Goal: Task Accomplishment & Management: Manage account settings

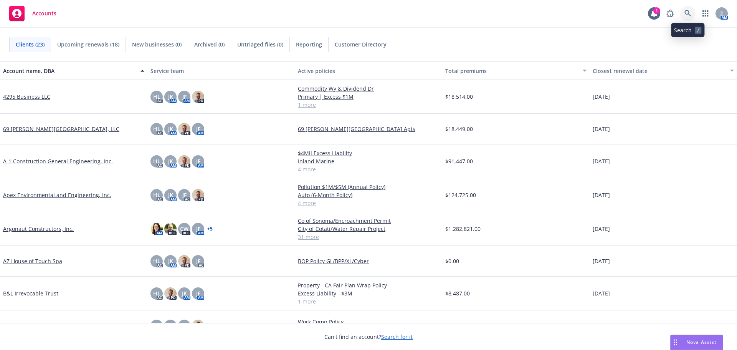
click at [689, 17] on link at bounding box center [687, 13] width 15 height 15
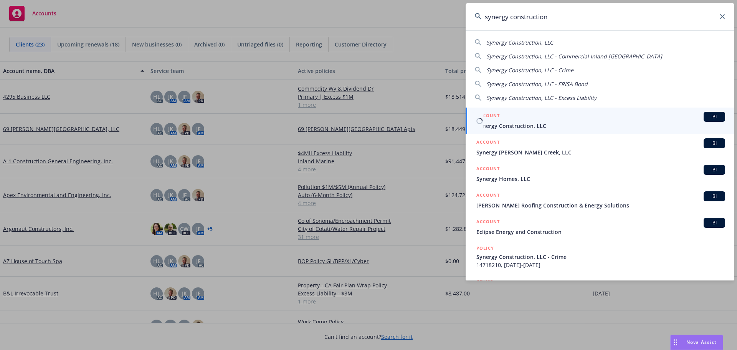
type input "synergy construction"
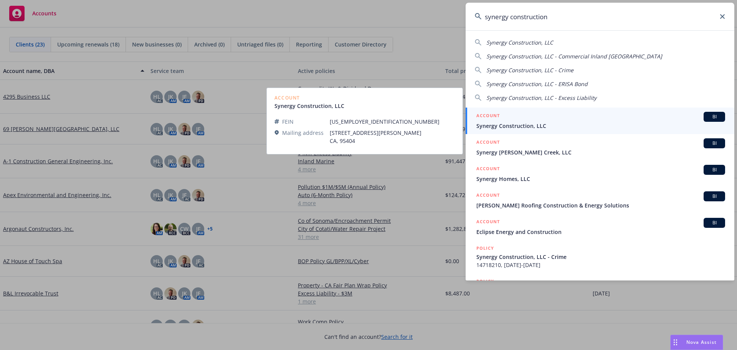
click at [572, 128] on span "Synergy Construction, LLC" at bounding box center [600, 126] width 249 height 8
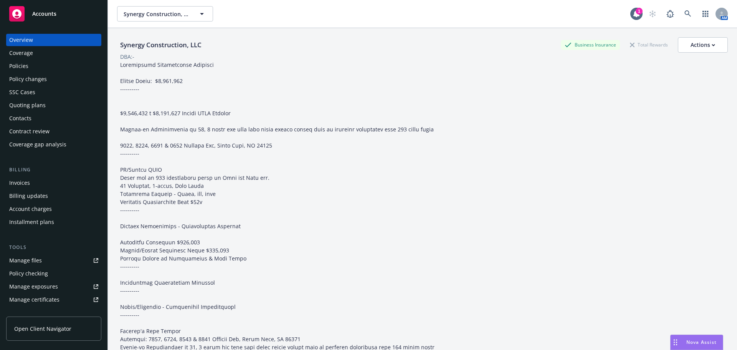
click at [71, 79] on div "Policy changes" at bounding box center [53, 79] width 89 height 12
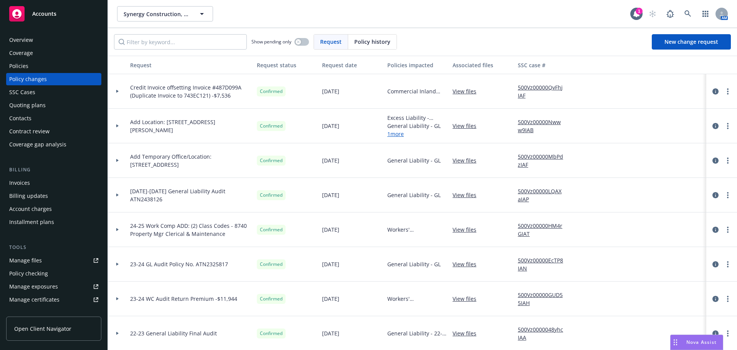
click at [121, 126] on div at bounding box center [117, 125] width 13 height 3
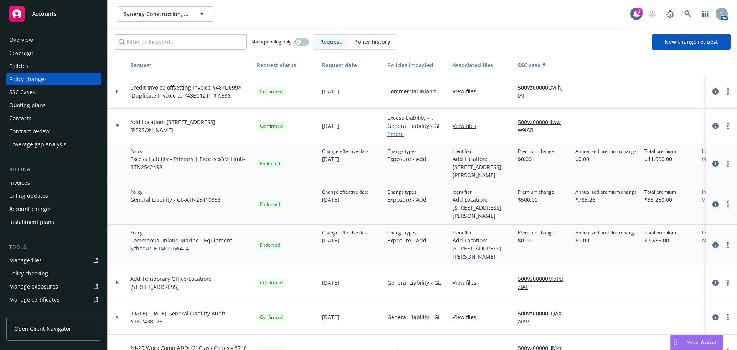
click at [457, 123] on link "View files" at bounding box center [468, 126] width 30 height 8
drag, startPoint x: 165, startPoint y: 169, endPoint x: 122, endPoint y: 167, distance: 43.0
click at [122, 167] on div "Policy Excess Liability - Primary | Excess $3M Limit - BTN2542498 Endorsed Chan…" at bounding box center [505, 163] width 795 height 41
click at [177, 174] on div "Policy Excess Liability - Primary | Excess $3M Limit - BTN2542498" at bounding box center [190, 163] width 127 height 41
drag, startPoint x: 159, startPoint y: 171, endPoint x: 131, endPoint y: 176, distance: 28.4
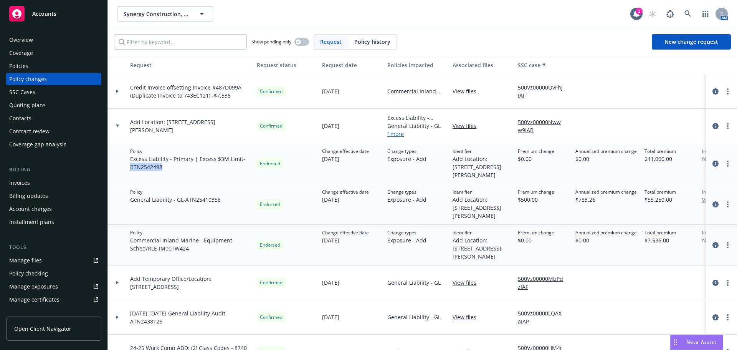
click at [131, 176] on div "Policy Excess Liability - Primary | Excess $3M Limit - BTN2542498" at bounding box center [190, 163] width 127 height 41
copy span "BTN2542498"
click at [64, 68] on div "Policies" at bounding box center [53, 66] width 89 height 12
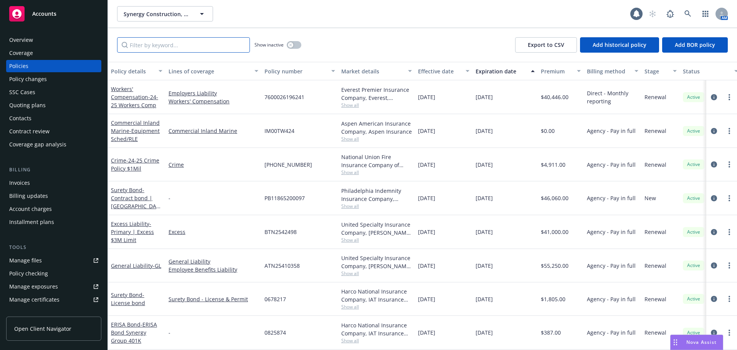
click at [145, 48] on input "Filter by keyword..." at bounding box center [183, 44] width 133 height 15
paste input "BTN2542498"
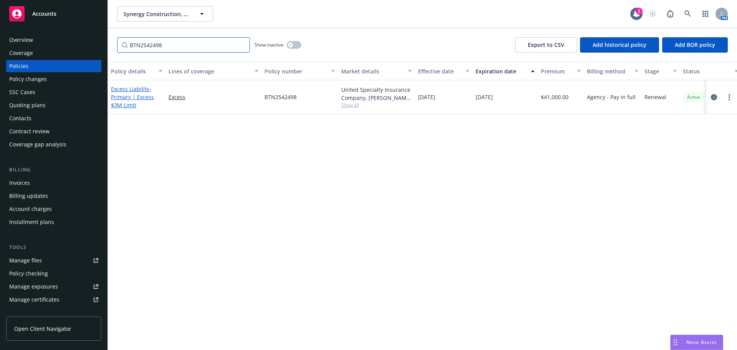
type input "BTN2542498"
click at [136, 97] on span "- Primary | Excess $3M Limit" at bounding box center [132, 96] width 43 height 23
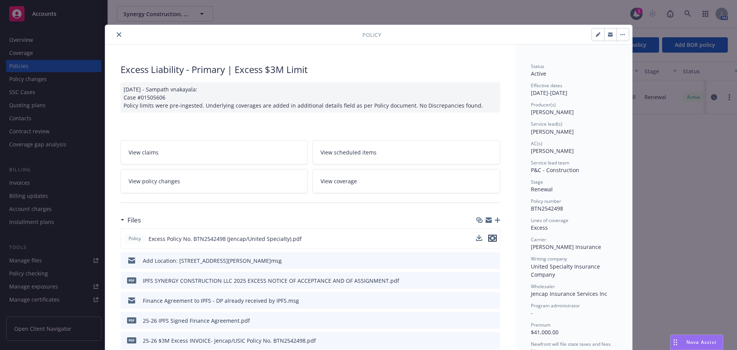
click at [489, 239] on icon "preview file" at bounding box center [492, 237] width 7 height 5
click at [116, 38] on button "close" at bounding box center [118, 34] width 9 height 9
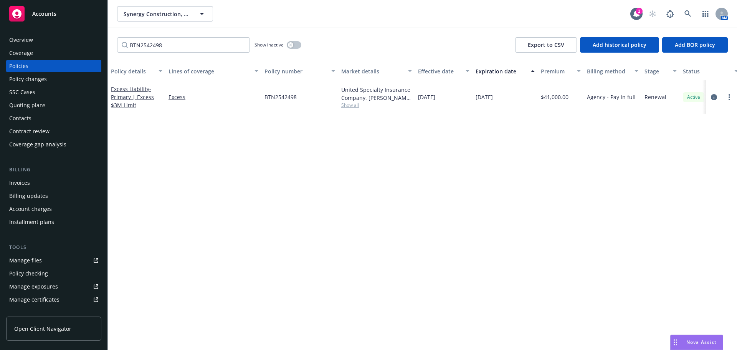
click at [73, 77] on div "Policy changes" at bounding box center [53, 79] width 89 height 12
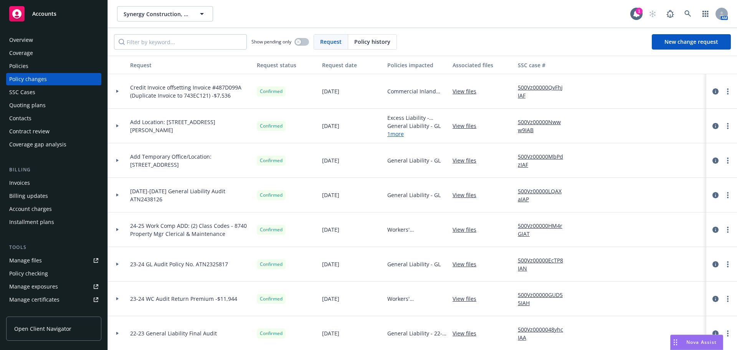
click at [117, 123] on div at bounding box center [117, 126] width 19 height 35
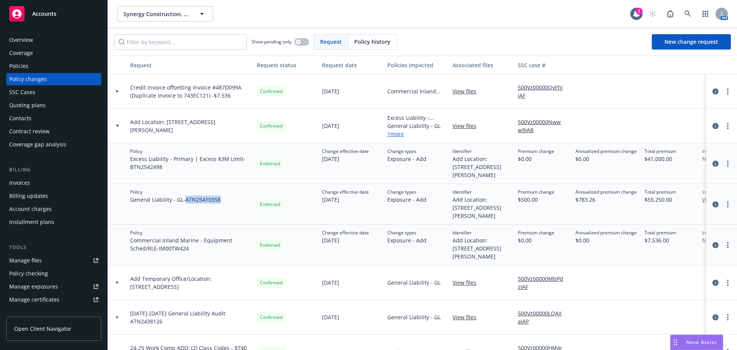
drag, startPoint x: 220, startPoint y: 198, endPoint x: 187, endPoint y: 204, distance: 34.0
click at [187, 204] on div "Policy General Liability - GL - ATN25410358" at bounding box center [190, 204] width 127 height 41
copy span "ATN25410358"
click at [67, 68] on div "Policies" at bounding box center [53, 66] width 89 height 12
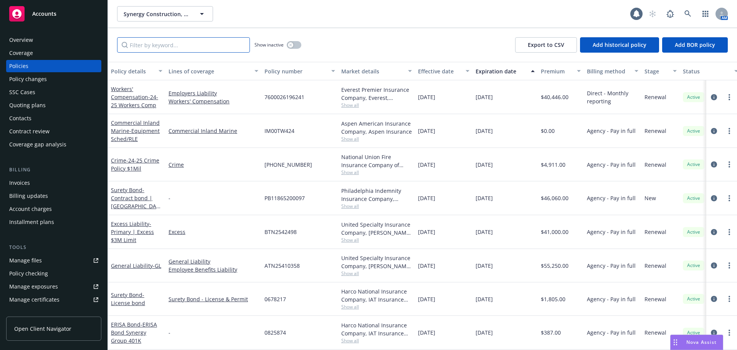
click at [159, 49] on input "Filter by keyword..." at bounding box center [183, 44] width 133 height 15
paste input "ATN25410358"
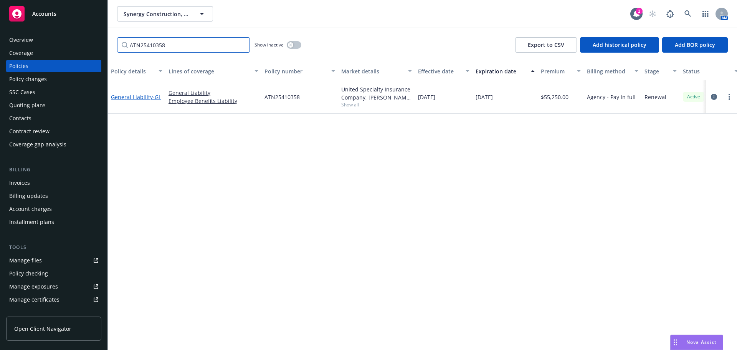
type input "ATN25410358"
click at [135, 94] on link "General Liability - GL" at bounding box center [136, 96] width 50 height 7
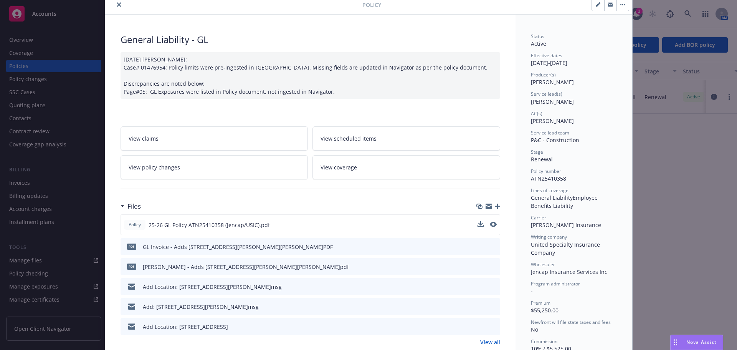
scroll to position [38, 0]
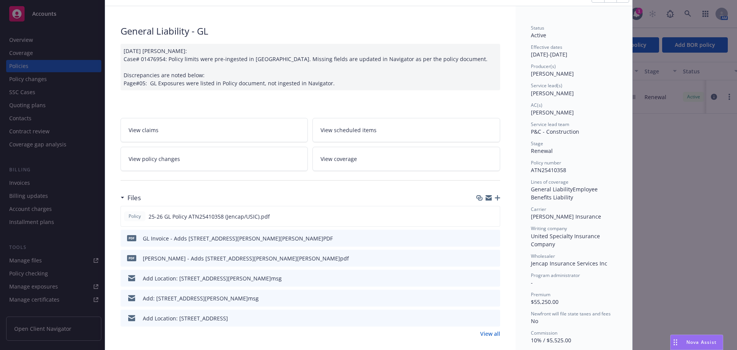
click at [489, 258] on icon "preview file" at bounding box center [492, 257] width 7 height 5
click at [494, 335] on link "View all" at bounding box center [490, 333] width 20 height 8
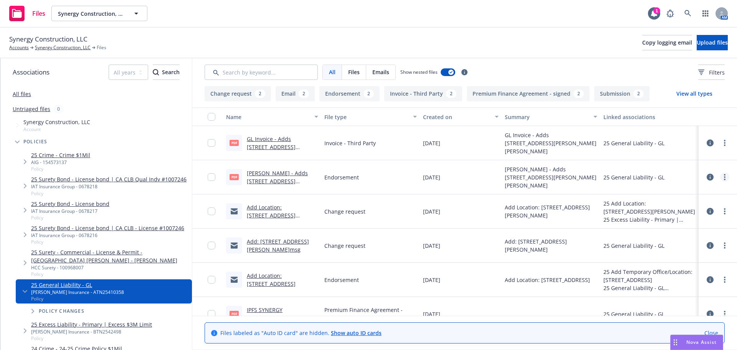
click at [720, 176] on link "more" at bounding box center [724, 176] width 9 height 9
click at [698, 235] on link "Update associations" at bounding box center [685, 238] width 76 height 15
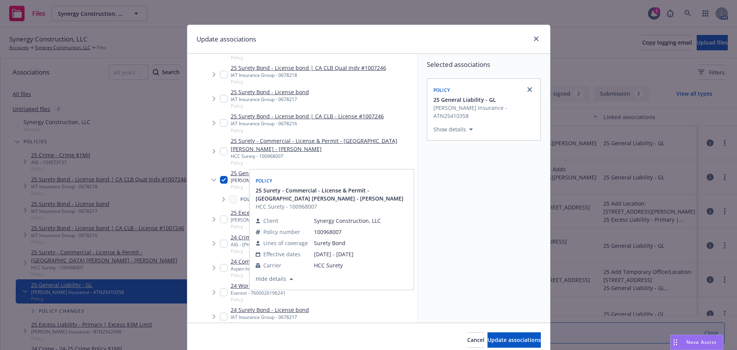
scroll to position [77, 0]
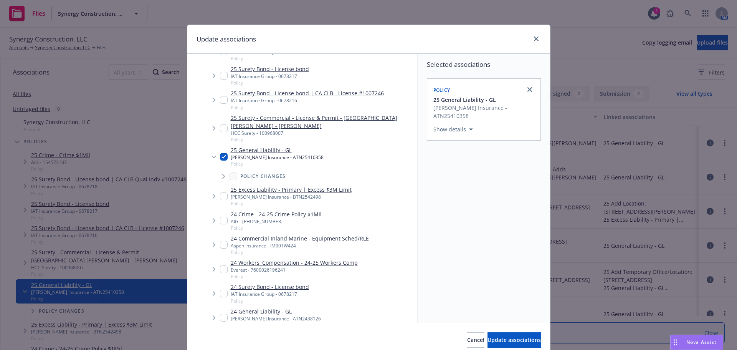
click at [219, 178] on span "Tree Example" at bounding box center [223, 176] width 12 height 12
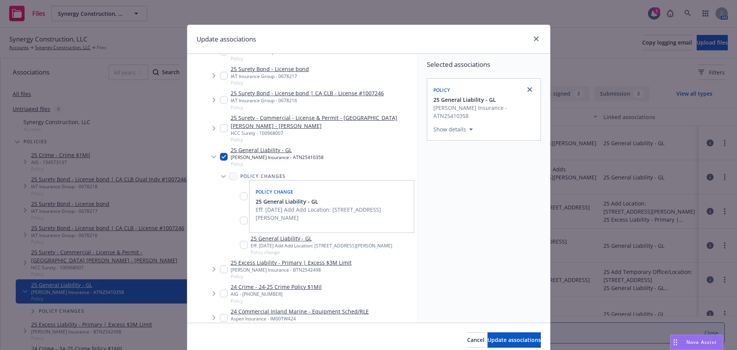
click at [244, 248] on input "Tree Example" at bounding box center [244, 245] width 8 height 8
checkbox input "true"
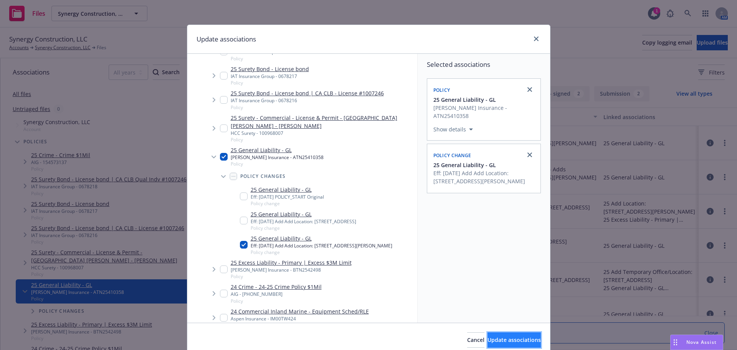
click at [498, 340] on span "Update associations" at bounding box center [513, 339] width 53 height 7
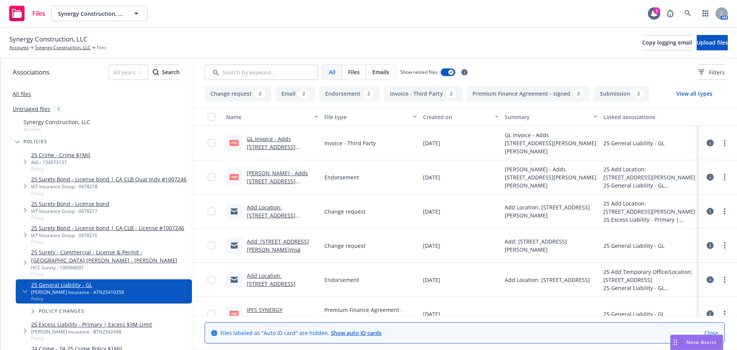
click at [269, 172] on link "GL Endt - Adds 1270 Fulton Road, Santa Rosa.pdf" at bounding box center [277, 184] width 61 height 31
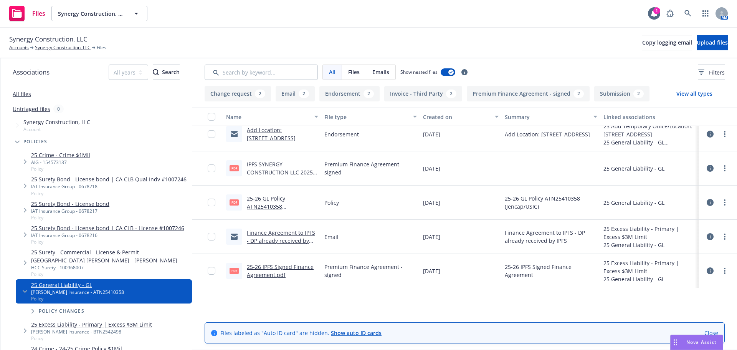
scroll to position [0, 0]
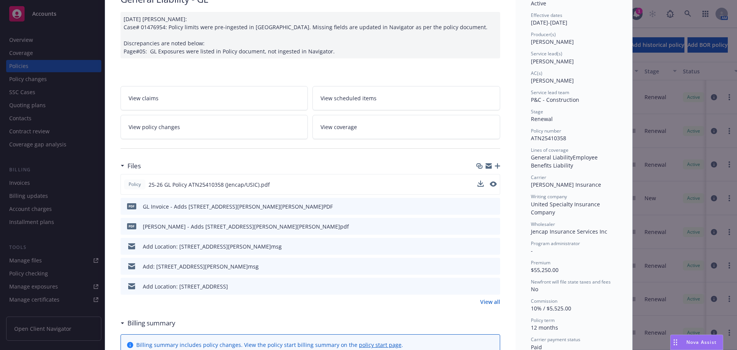
scroll to position [77, 0]
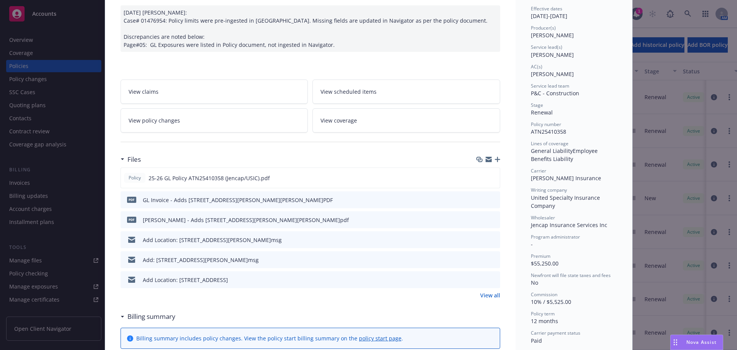
click at [492, 219] on icon "preview file" at bounding box center [492, 218] width 7 height 5
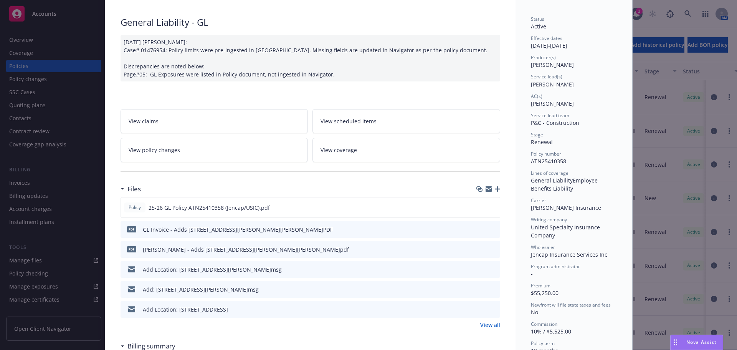
scroll to position [0, 0]
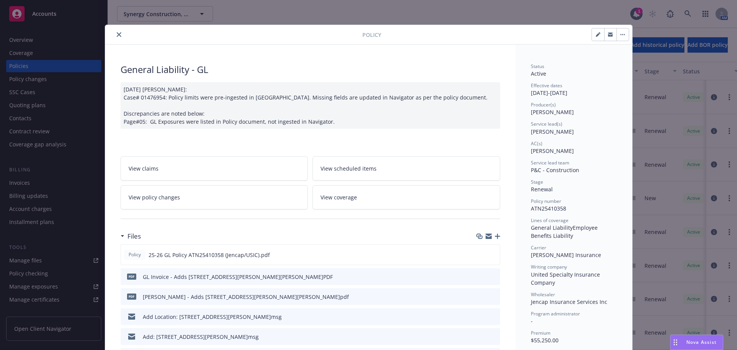
click at [117, 36] on icon "close" at bounding box center [119, 34] width 5 height 5
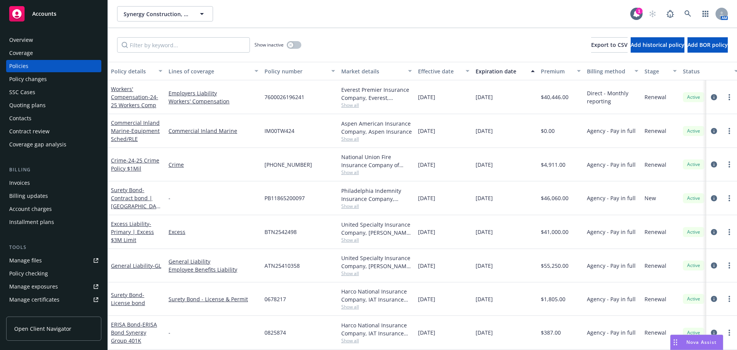
click at [63, 80] on div "Policy changes" at bounding box center [53, 79] width 89 height 12
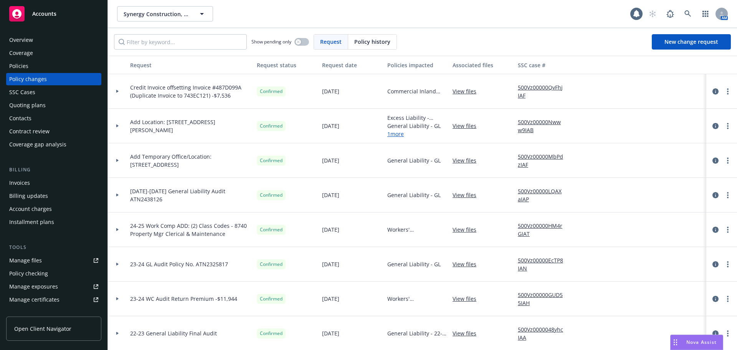
click at [118, 126] on icon at bounding box center [117, 125] width 2 height 3
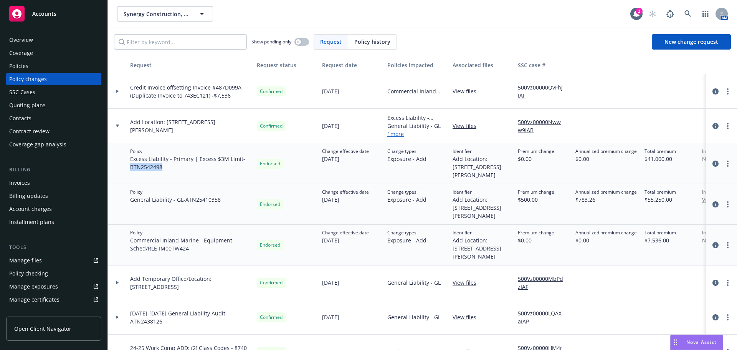
drag, startPoint x: 163, startPoint y: 169, endPoint x: 132, endPoint y: 168, distance: 31.5
click at [132, 168] on span "Excess Liability - Primary | Excess $3M Limit - BTN2542498" at bounding box center [190, 163] width 121 height 16
click at [727, 163] on circle "more" at bounding box center [728, 164] width 2 height 2
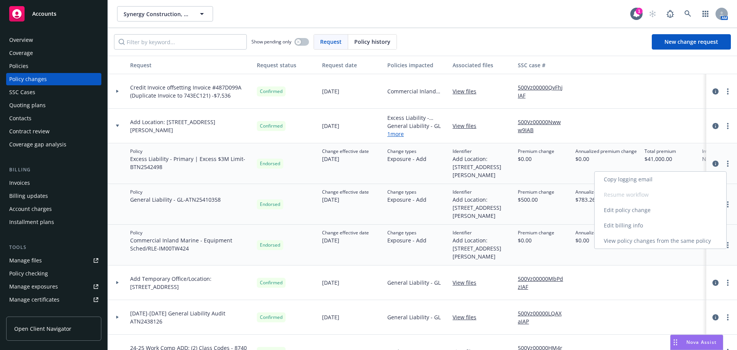
click at [686, 212] on link "Edit policy change" at bounding box center [661, 209] width 132 height 15
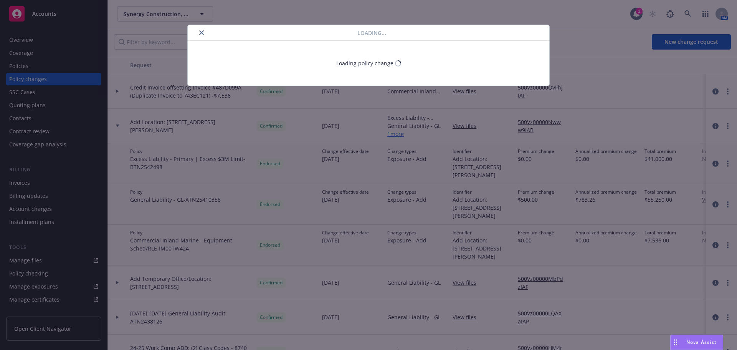
select select "ACCEPTED"
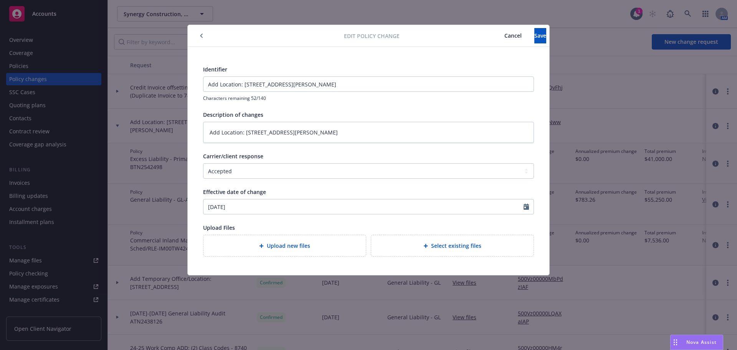
click at [315, 240] on div "Upload new files" at bounding box center [284, 245] width 162 height 21
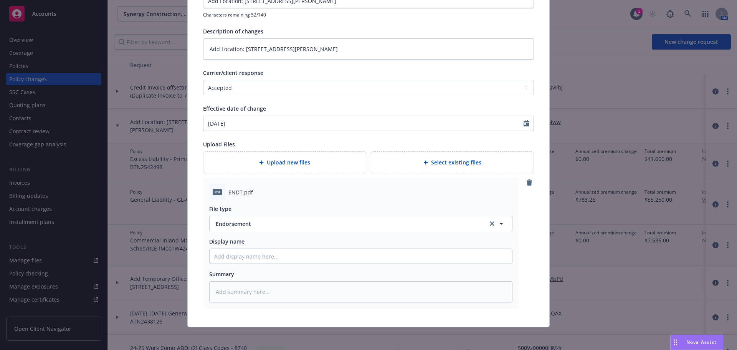
scroll to position [85, 0]
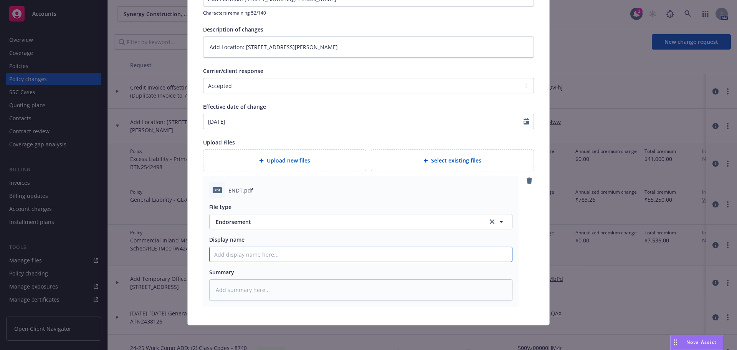
click at [329, 251] on input "Display name" at bounding box center [361, 254] width 302 height 15
type textarea "x"
type input "E"
type textarea "x"
type input "EN"
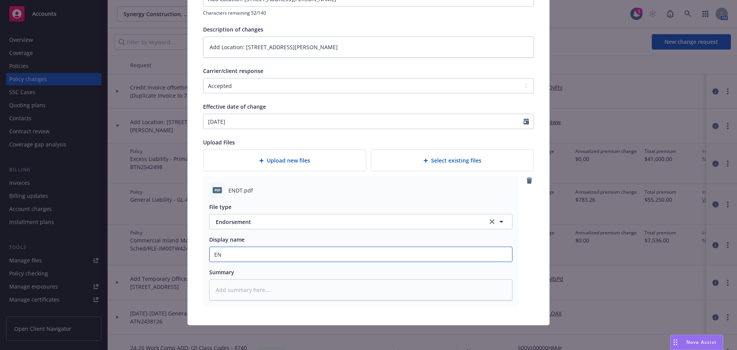
type textarea "x"
type input "END"
type textarea "x"
type input "ENDT"
type textarea "x"
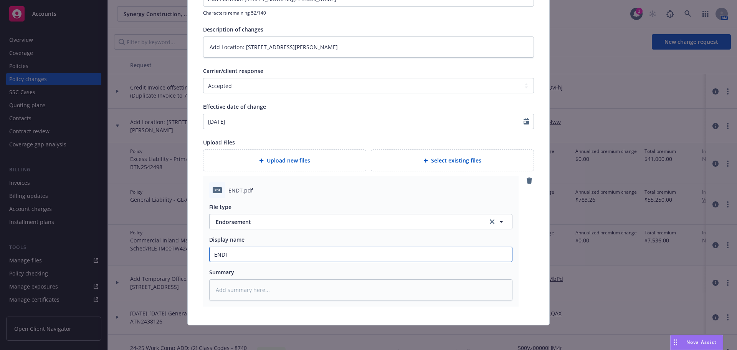
type input "ENDT"
type textarea "x"
type input "ENDT a"
type textarea "x"
type input "ENDT ad"
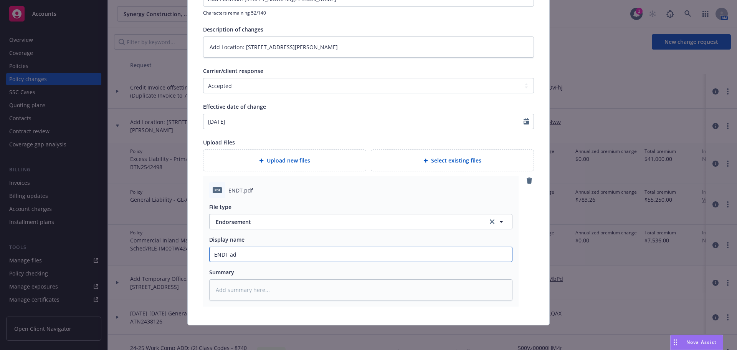
type textarea "x"
type input "ENDT add"
type textarea "x"
type input "ENDT add"
type textarea "x"
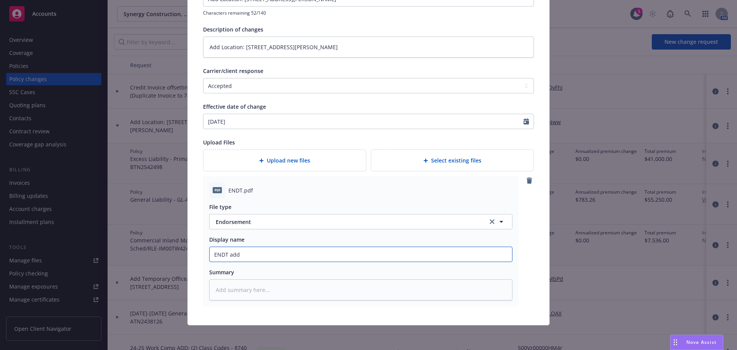
type input "ENDT add 1"
type textarea "x"
type input "ENDT add 12"
type textarea "x"
type input "ENDT add 127"
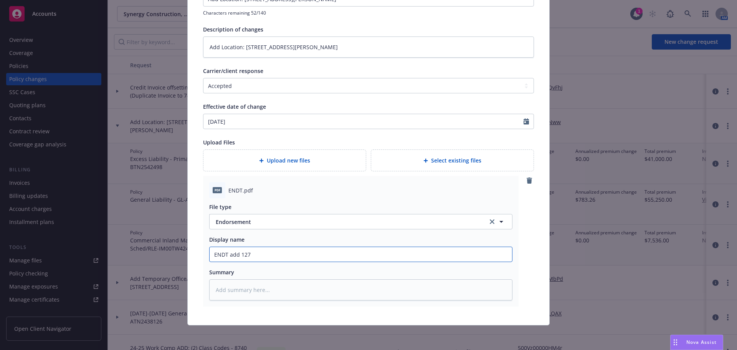
type textarea "x"
type input "ENDT add 1270"
type textarea "x"
type input "ENDT add 1270"
type textarea "x"
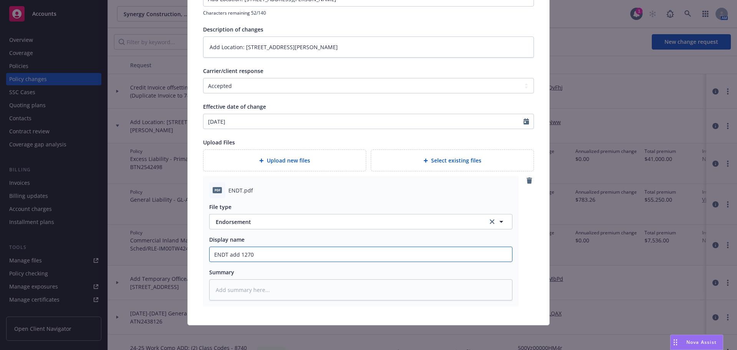
type input "ENDT add 1270 F"
type textarea "x"
type input "ENDT add 1270 Fu"
type textarea "x"
type input "ENDT add 1270 Ful"
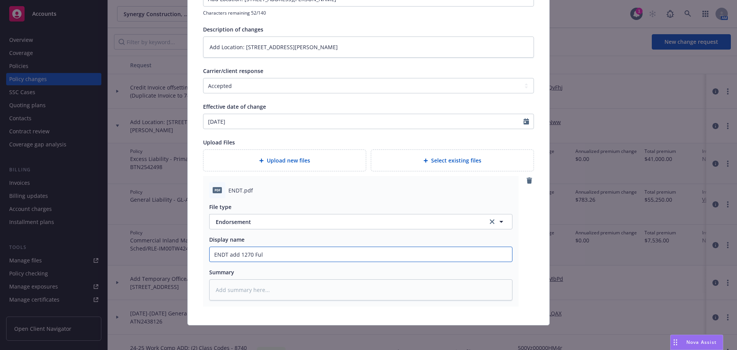
type textarea "x"
type input "ENDT add 1270 Fult"
type textarea "x"
type input "ENDT add 1270 Fulto"
type textarea "x"
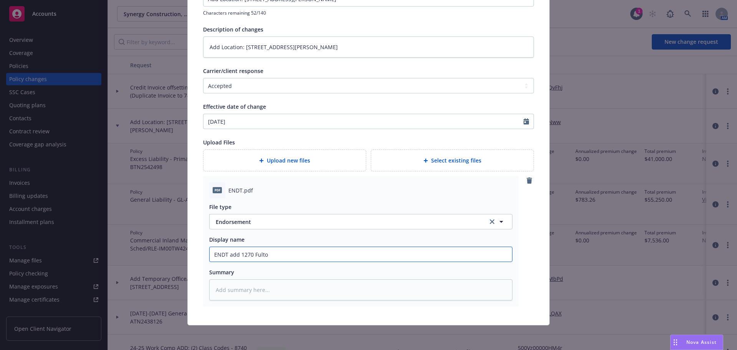
type input "ENDT add 1270 Fulton"
type textarea "x"
type input "ENDT add 1270 Fulton"
type textarea "x"
type input "ENDT add 1270 Fulton R"
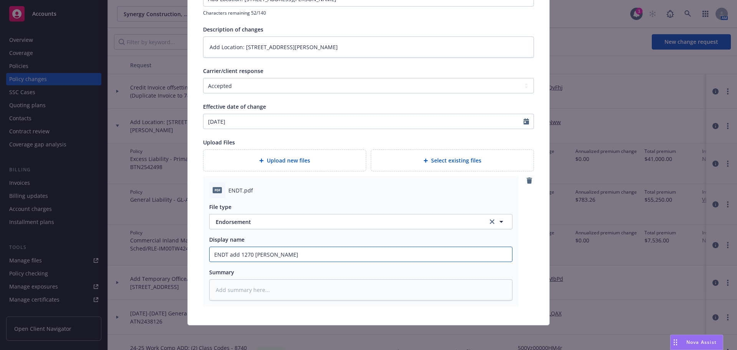
type textarea "x"
type input "ENDT add 1270 Fulton Ro"
type textarea "x"
type input "ENDT add 1270 Fulton Roa"
type textarea "x"
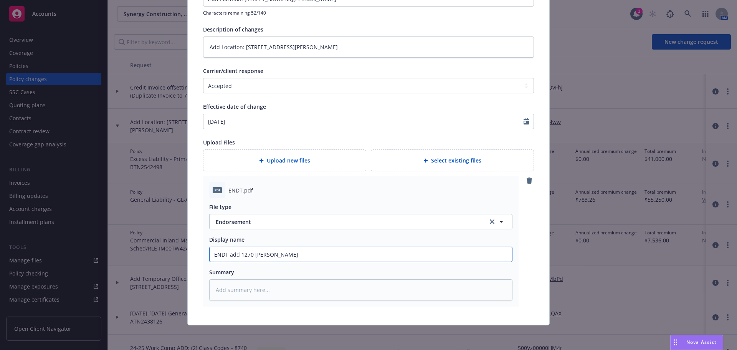
type input "ENDT add 1270 Fulton Road"
type textarea "x"
type input "ENDT add 1270 Fulton Road,"
type textarea "x"
type input "ENDT add 1270 Fulton Road,"
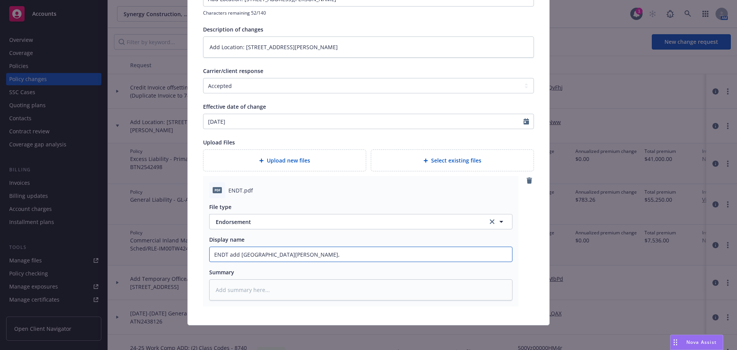
type textarea "x"
type input "ENDT add 1270 Fulton Road, S"
type textarea "x"
type input "ENDT add 1270 Fulton Road, Sa"
type textarea "x"
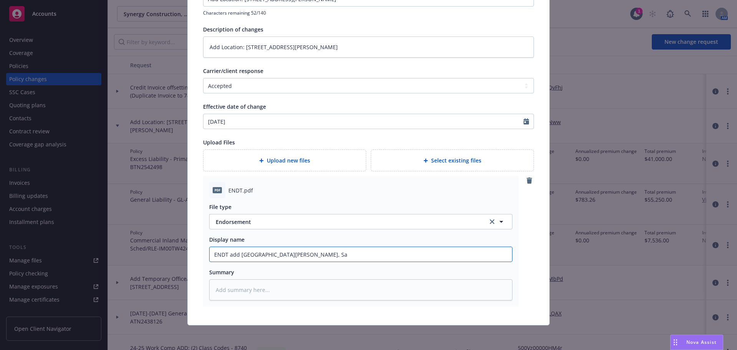
type input "ENDT add 1270 Fulton Road, San"
type textarea "x"
type input "ENDT add 1270 Fulton Road, Sant"
type textarea "x"
type input "ENDT add 1270 Fulton Road, Santa"
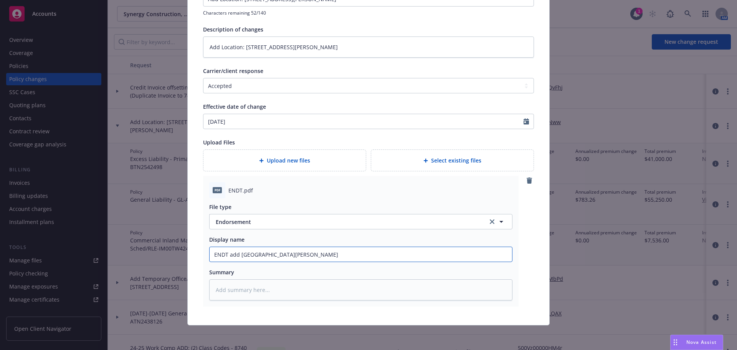
type textarea "x"
type input "ENDT add 1270 Fulton Road, Santa"
type textarea "x"
type input "ENDT add 1270 Fulton Road, Santa R"
type textarea "x"
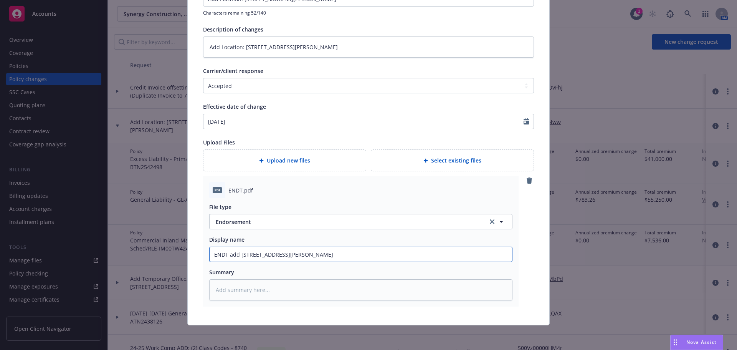
type input "ENDT add 1270 Fulton Road, Santa Ro"
type textarea "x"
type input "ENDT add 1270 Fulton Road, Santa Ros"
type textarea "x"
type input "ENDT add 1270 Fulton Road, Santa Rosa"
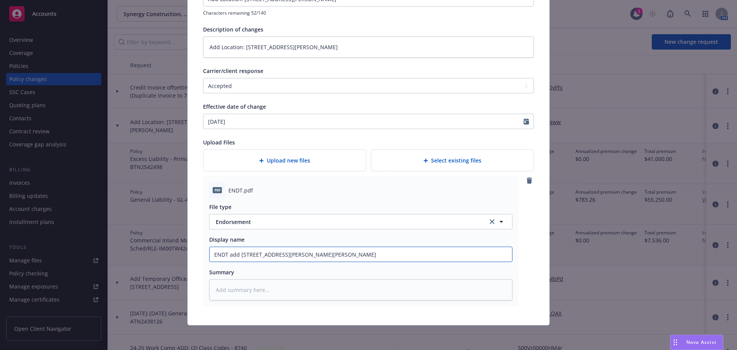
type textarea "x"
type input "ENDT add 1270 Fulton Road, Santa Rosa,"
type textarea "x"
type input "ENDT add 1270 Fulton Road, Santa Rosa,"
type textarea "x"
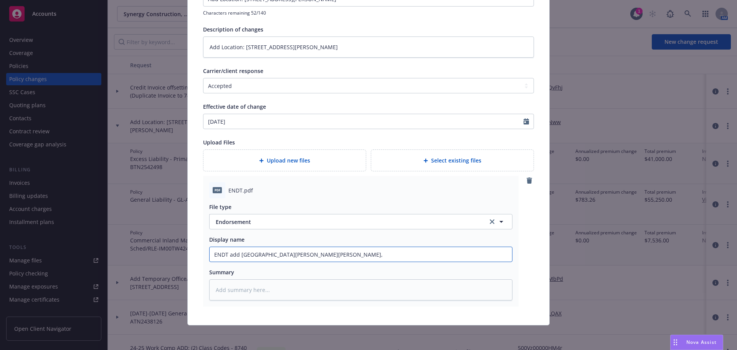
type input "ENDT add 1270 Fulton Road, Santa Rosa, C"
type textarea "x"
type input "ENDT add 1270 Fulton Road, Santa Rosa, CA"
type textarea "x"
type input "ENDT add 1270 Fulton Road, Santa Rosa, CA"
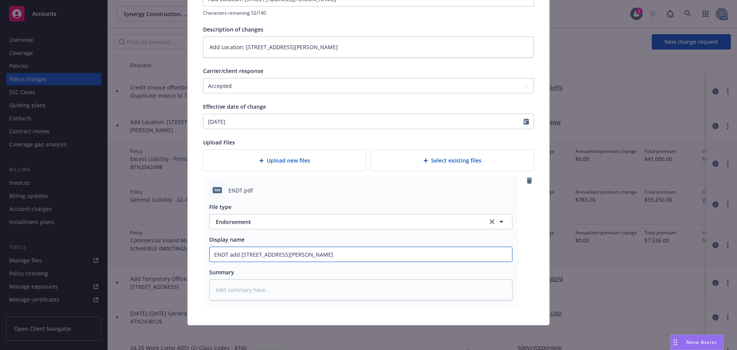
type textarea "x"
type input "ENDT add 1270 Fulton Road, Santa Rosa, CA 9"
type textarea "x"
type input "ENDT add 1270 Fulton Road, Santa Rosa, CA 95"
type textarea "x"
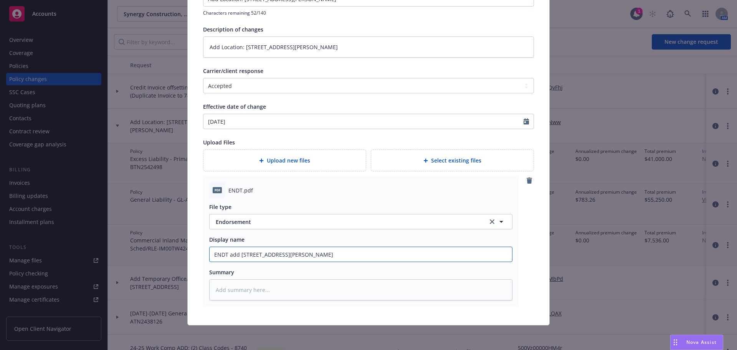
type input "ENDT add 1270 Fulton Road, Santa Rosa, CA 954"
type textarea "x"
type input "ENDT add 1270 Fulton Road, Santa Rosa, CA 9540"
type textarea "x"
drag, startPoint x: 338, startPoint y: 255, endPoint x: 210, endPoint y: 272, distance: 128.9
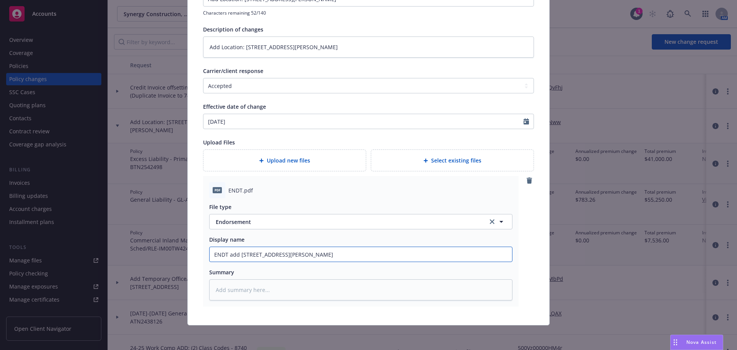
click at [210, 272] on div "File type Endorsement Endorsement Display name ENDT add 1270 Fulton Road, Santa…" at bounding box center [360, 249] width 303 height 102
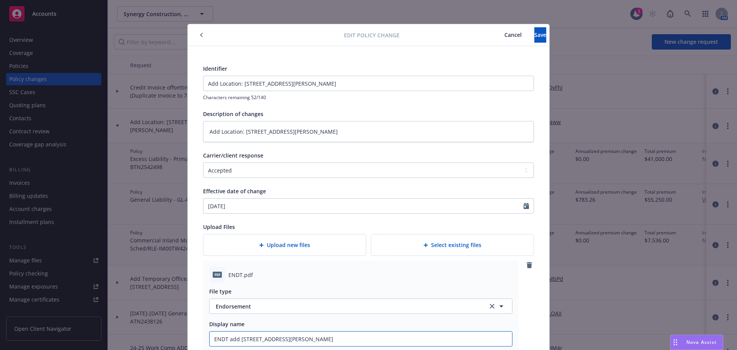
scroll to position [0, 0]
type input "ENDT add 1270 Fulton Road, Santa Rosa, CA 95401"
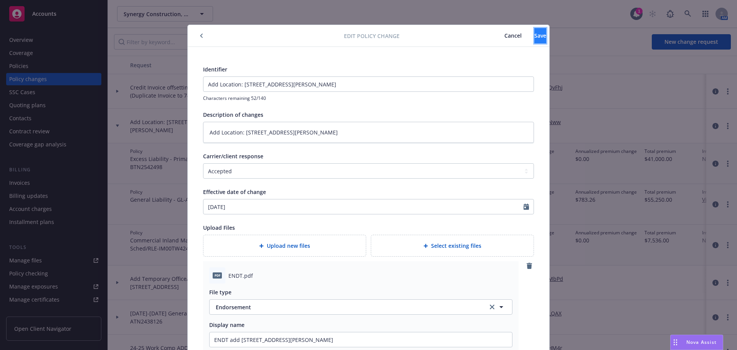
click at [534, 39] on span "Save" at bounding box center [540, 35] width 12 height 7
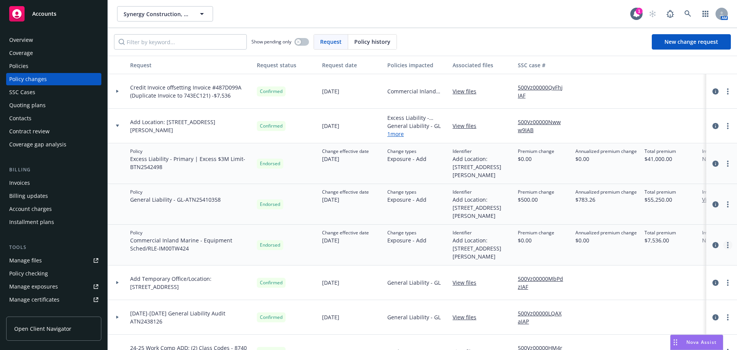
click at [723, 245] on link "more" at bounding box center [727, 244] width 9 height 9
click at [624, 294] on link "Edit policy change" at bounding box center [661, 291] width 132 height 15
type textarea "x"
select select "ACCEPTED"
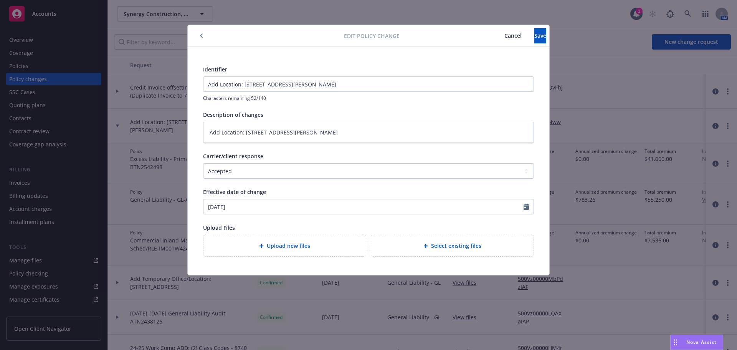
click at [282, 248] on span "Upload new files" at bounding box center [288, 245] width 43 height 8
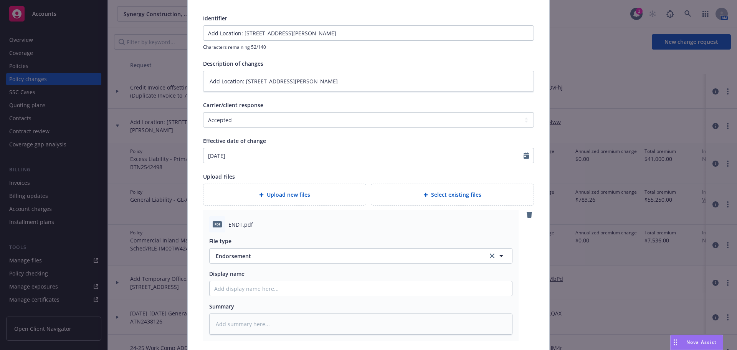
scroll to position [47, 0]
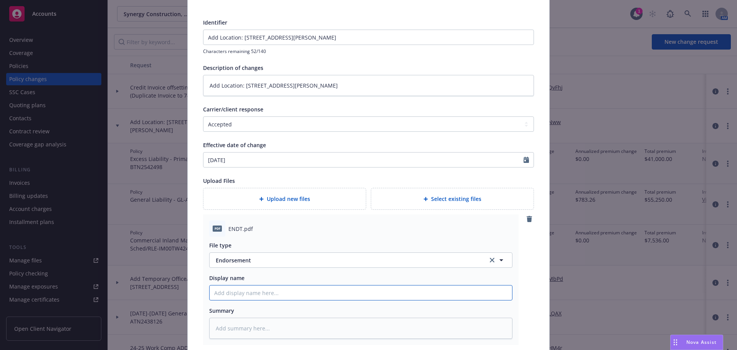
click at [317, 287] on input "Display name" at bounding box center [361, 292] width 302 height 15
paste input "ENDT add 1270 Fulton Road, Santa Rosa, CA 95401"
type textarea "x"
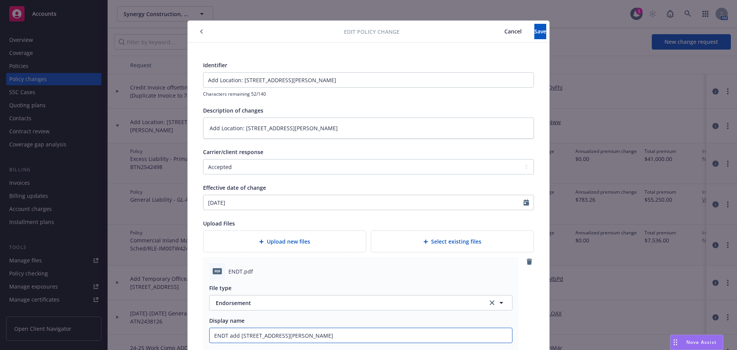
scroll to position [0, 0]
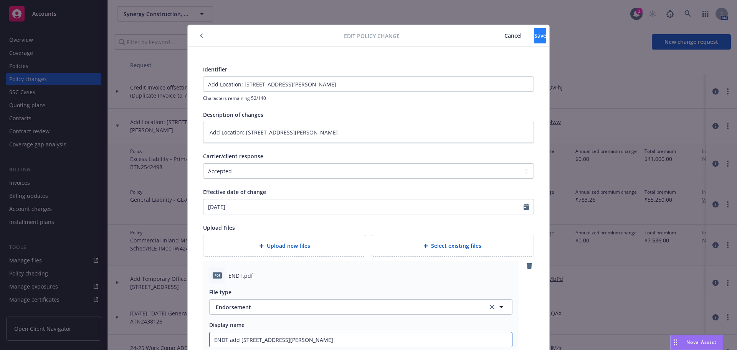
type input "ENDT add 1270 Fulton Road, Santa Rosa, CA 95401"
click at [534, 40] on button "Save" at bounding box center [540, 35] width 12 height 15
type textarea "x"
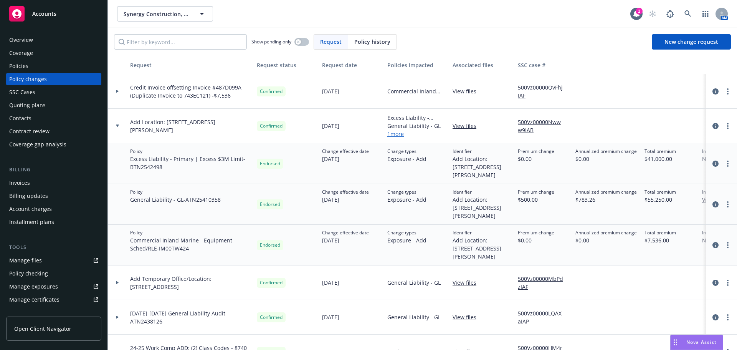
click at [116, 127] on div at bounding box center [117, 126] width 19 height 35
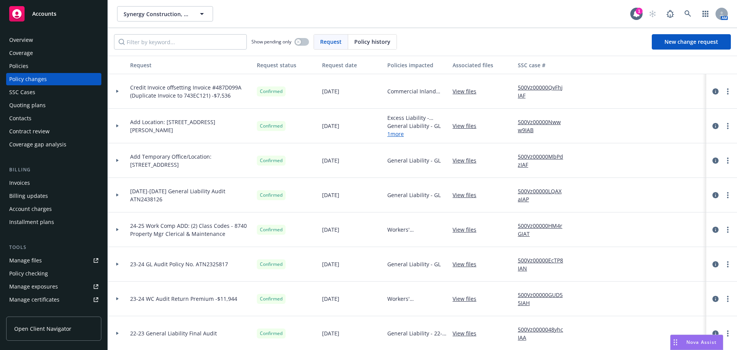
click at [116, 158] on div at bounding box center [117, 160] width 19 height 35
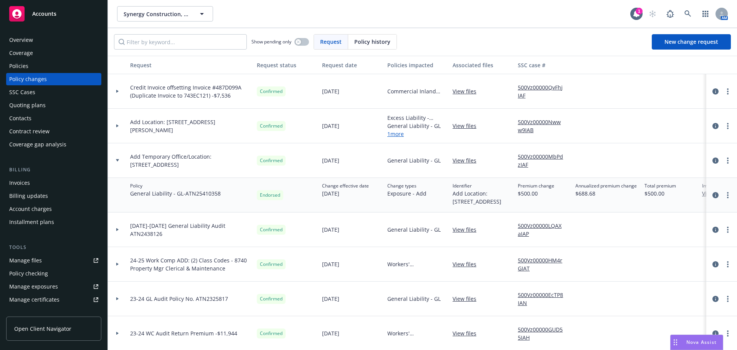
click at [459, 161] on link "View files" at bounding box center [468, 160] width 30 height 8
click at [113, 160] on div at bounding box center [117, 160] width 13 height 3
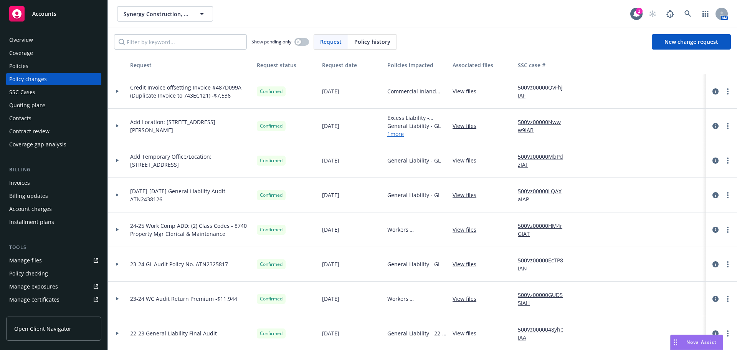
click at [120, 228] on div at bounding box center [117, 229] width 13 height 3
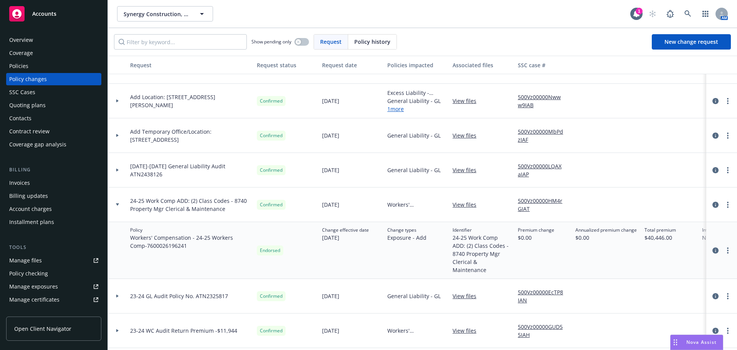
scroll to position [38, 0]
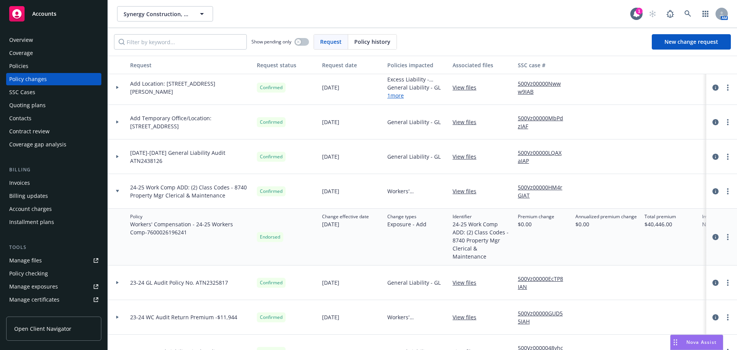
click at [460, 193] on link "View files" at bounding box center [468, 191] width 30 height 8
drag, startPoint x: 129, startPoint y: 232, endPoint x: 169, endPoint y: 233, distance: 40.7
click at [169, 233] on div "Policy Workers' Compensation - 24-25 Workers Comp - 7600026196241" at bounding box center [190, 236] width 127 height 57
copy span "7600026196241"
click at [17, 68] on div "Policies" at bounding box center [18, 66] width 19 height 12
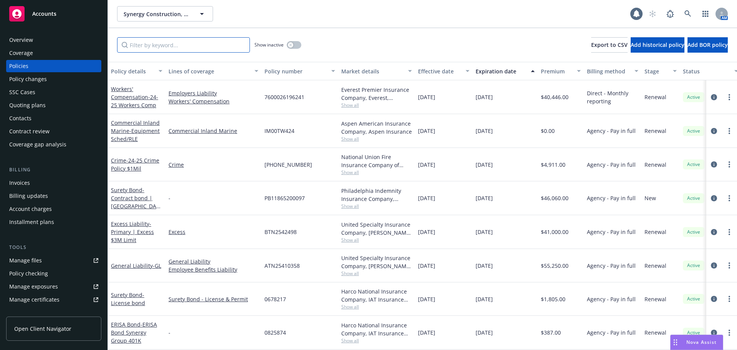
click at [133, 47] on input "Filter by keyword..." at bounding box center [183, 44] width 133 height 15
paste input "7600026196241"
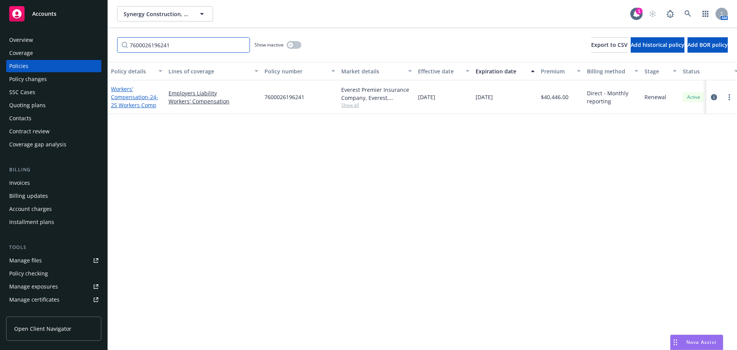
type input "7600026196241"
click at [139, 107] on span "- 24-25 Workers Comp" at bounding box center [134, 100] width 47 height 15
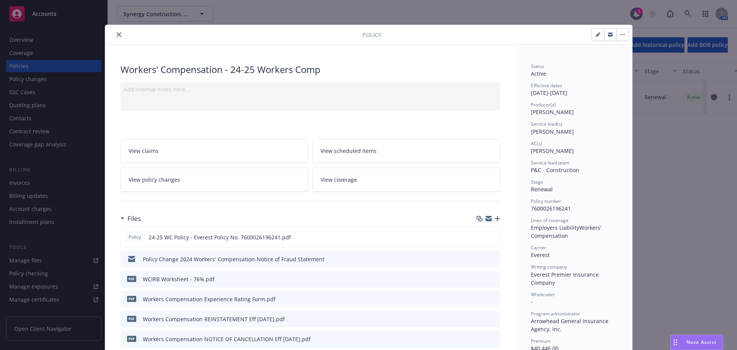
click at [118, 35] on icon "close" at bounding box center [119, 34] width 5 height 5
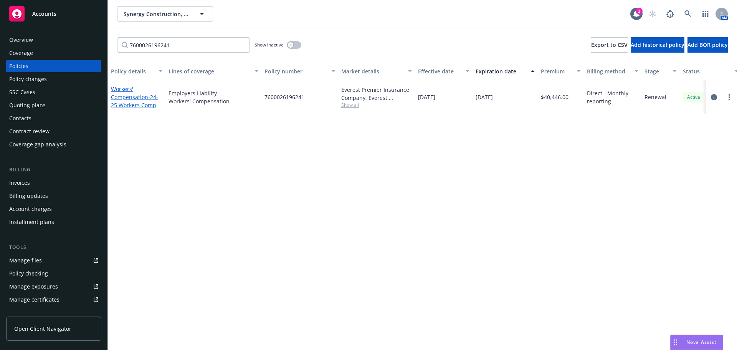
click at [149, 104] on span "- 24-25 Workers Comp" at bounding box center [134, 100] width 47 height 15
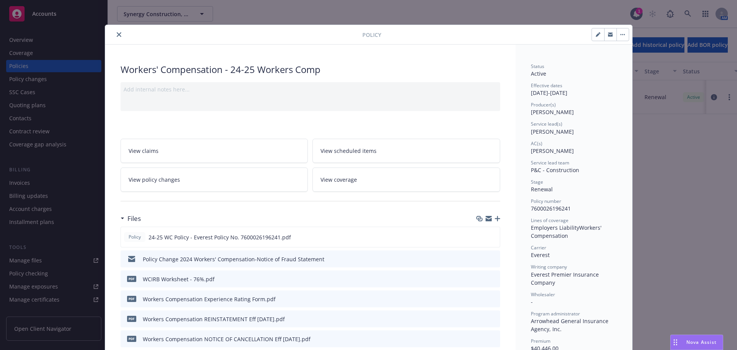
scroll to position [23, 0]
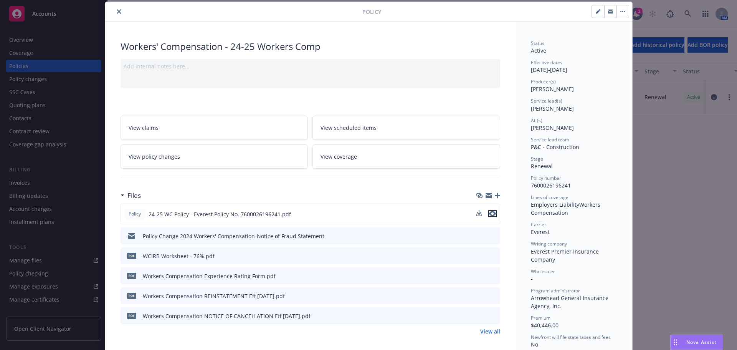
click at [490, 213] on icon "preview file" at bounding box center [492, 213] width 7 height 5
drag, startPoint x: 113, startPoint y: 11, endPoint x: 113, endPoint y: 17, distance: 5.4
click at [114, 11] on button "close" at bounding box center [118, 11] width 9 height 9
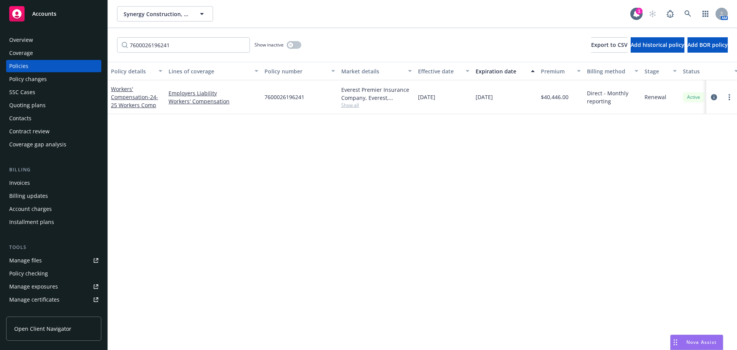
click at [49, 78] on div "Policy changes" at bounding box center [53, 79] width 89 height 12
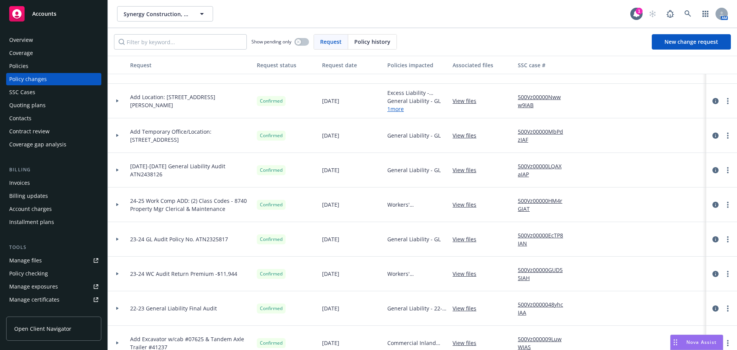
scroll to position [38, 0]
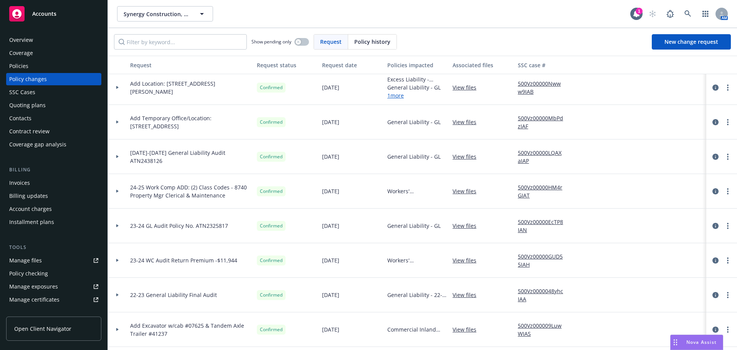
click at [116, 262] on div at bounding box center [117, 260] width 19 height 35
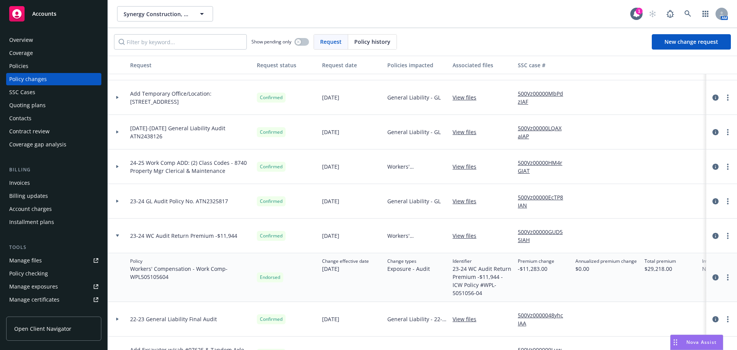
scroll to position [77, 0]
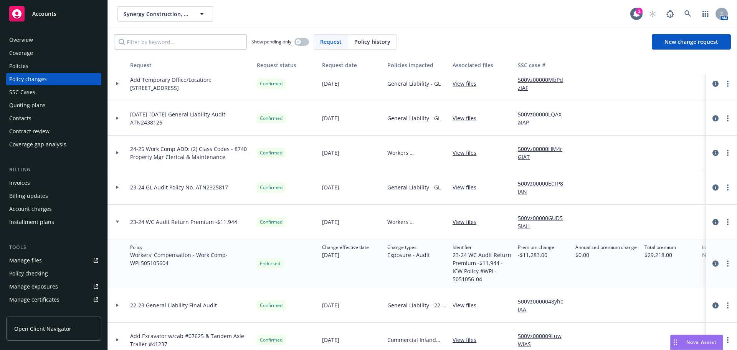
click at [464, 221] on link "View files" at bounding box center [468, 222] width 30 height 8
drag, startPoint x: 169, startPoint y: 263, endPoint x: 131, endPoint y: 270, distance: 37.9
click at [131, 270] on div "Policy Workers' Compensation - Work Comp - WPL505105604" at bounding box center [190, 263] width 127 height 49
copy span "WPL505105604"
click at [40, 70] on div "Policies" at bounding box center [53, 66] width 89 height 12
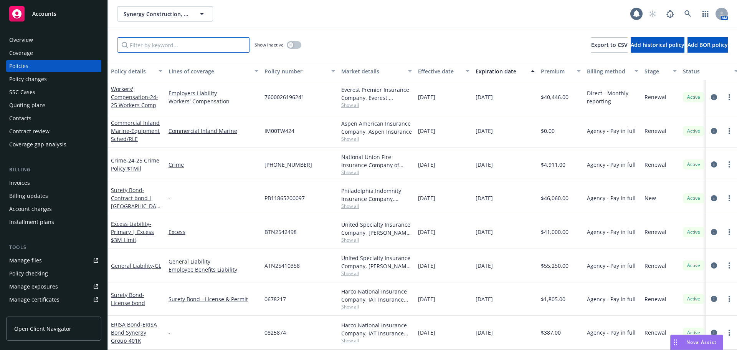
click at [136, 42] on input "Filter by keyword..." at bounding box center [183, 44] width 133 height 15
paste input "WPL505105604"
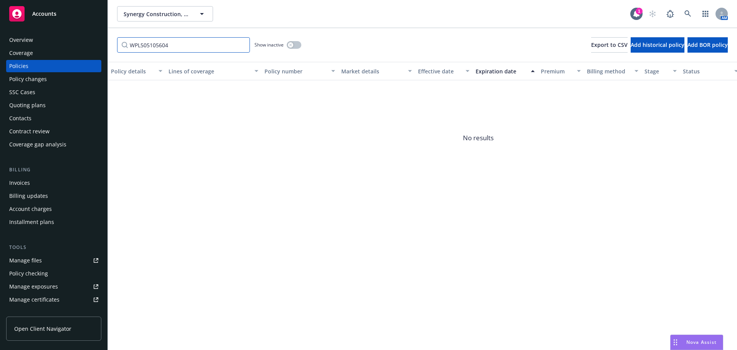
type input "WPL505105604"
click at [292, 46] on icon "button" at bounding box center [290, 44] width 3 height 3
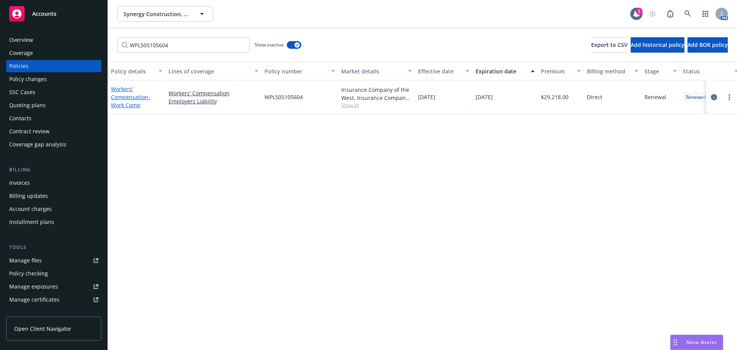
click at [128, 106] on span "- Work Comp" at bounding box center [130, 100] width 39 height 15
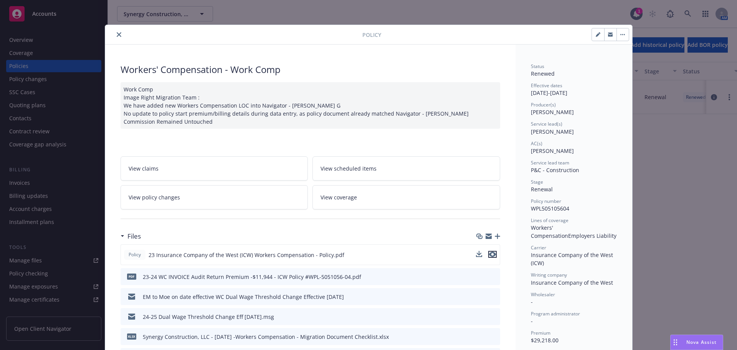
click at [489, 251] on icon "preview file" at bounding box center [492, 253] width 7 height 5
drag, startPoint x: 114, startPoint y: 34, endPoint x: 124, endPoint y: 34, distance: 9.6
click at [117, 34] on icon "close" at bounding box center [119, 34] width 5 height 5
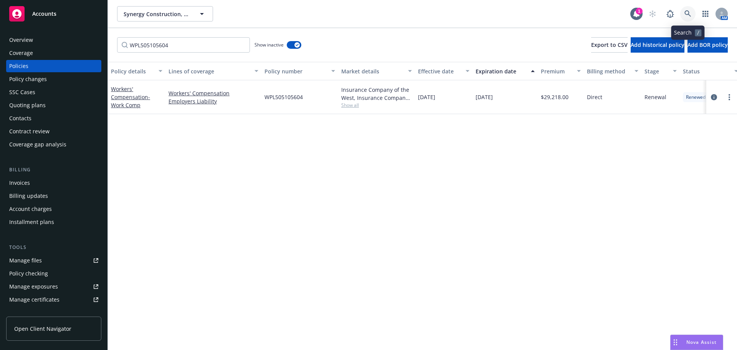
click at [687, 19] on link at bounding box center [687, 13] width 15 height 15
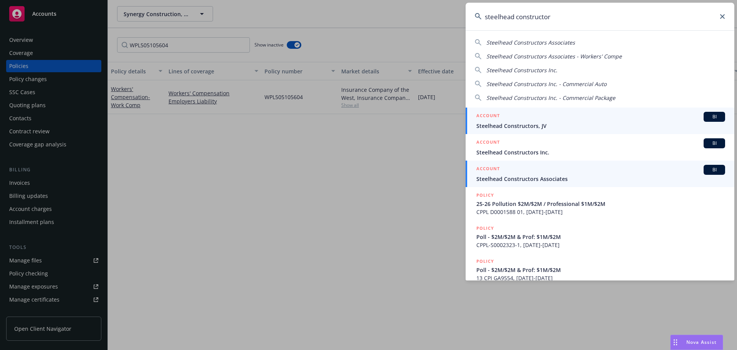
type input "steelhead constructor"
click at [588, 178] on span "Steelhead Constructors Associates" at bounding box center [600, 179] width 249 height 8
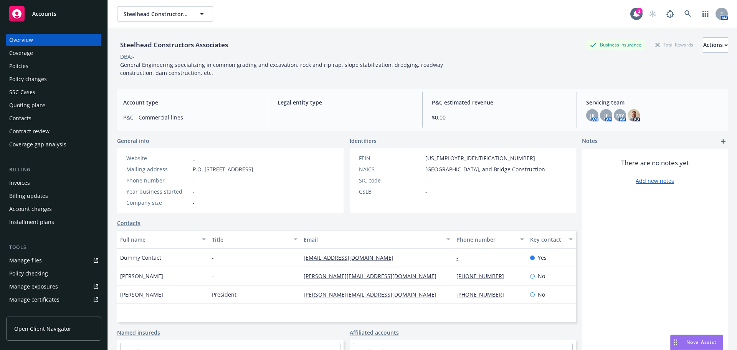
click at [26, 76] on div "Policy changes" at bounding box center [28, 79] width 38 height 12
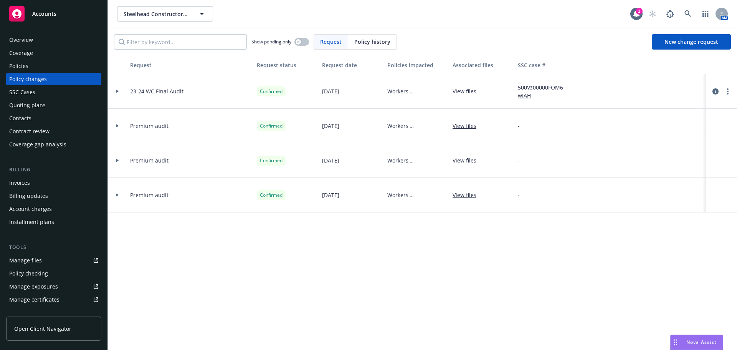
click at [119, 92] on div at bounding box center [117, 91] width 13 height 3
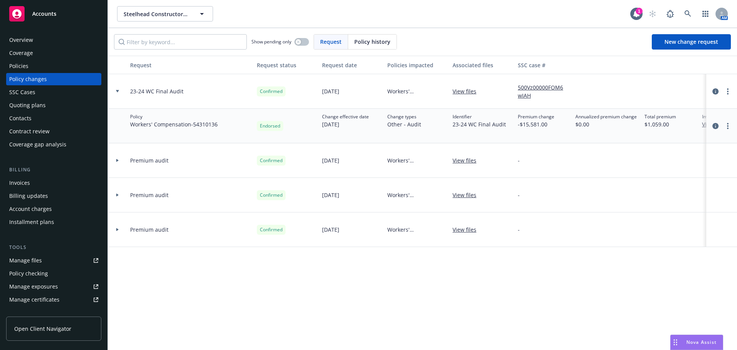
click at [461, 88] on link "View files" at bounding box center [468, 91] width 30 height 8
drag, startPoint x: 194, startPoint y: 126, endPoint x: 226, endPoint y: 128, distance: 31.9
click at [226, 128] on div "Policy Workers' Compensation - 54310136" at bounding box center [190, 126] width 127 height 35
copy span "54310136"
click at [53, 66] on div "Policies" at bounding box center [53, 66] width 89 height 12
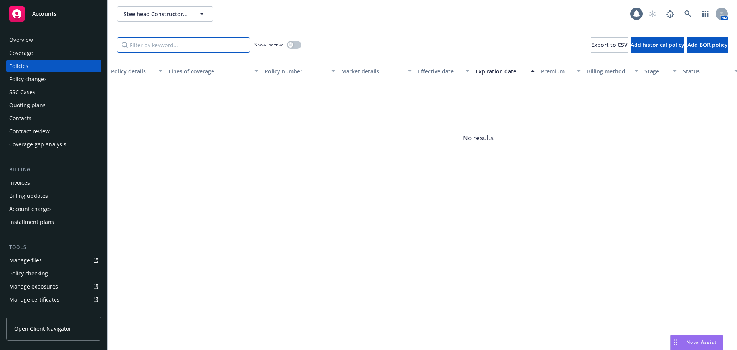
click at [137, 46] on input "Filter by keyword..." at bounding box center [183, 44] width 133 height 15
paste input "54310136"
type input "54310136"
click at [291, 45] on icon "button" at bounding box center [290, 44] width 3 height 3
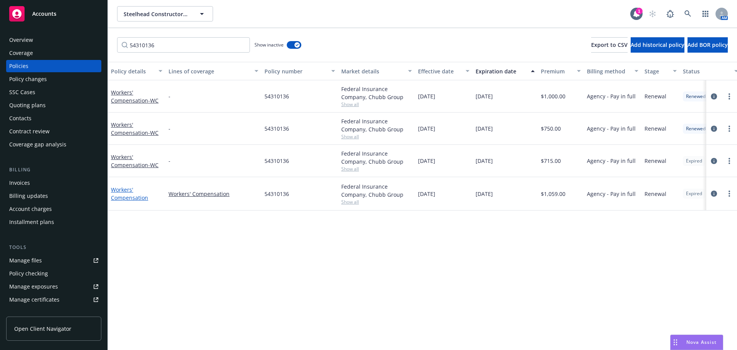
click at [130, 197] on link "Workers' Compensation" at bounding box center [129, 193] width 37 height 15
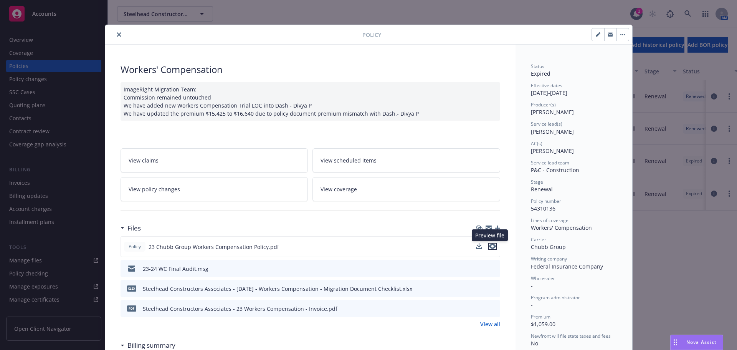
click at [489, 246] on icon "preview file" at bounding box center [492, 245] width 7 height 5
click at [120, 35] on button "close" at bounding box center [118, 34] width 9 height 9
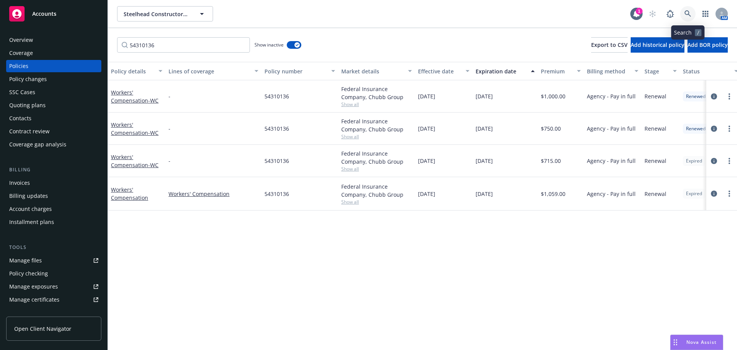
click at [687, 11] on icon at bounding box center [687, 13] width 7 height 7
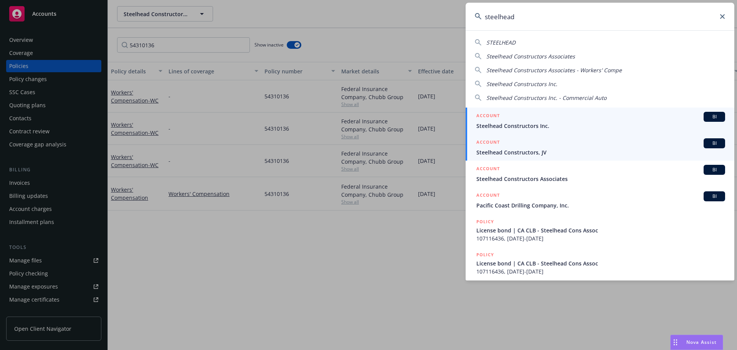
type input "steelhead"
click at [569, 154] on span "Steelhead Constructors, JV" at bounding box center [600, 152] width 249 height 8
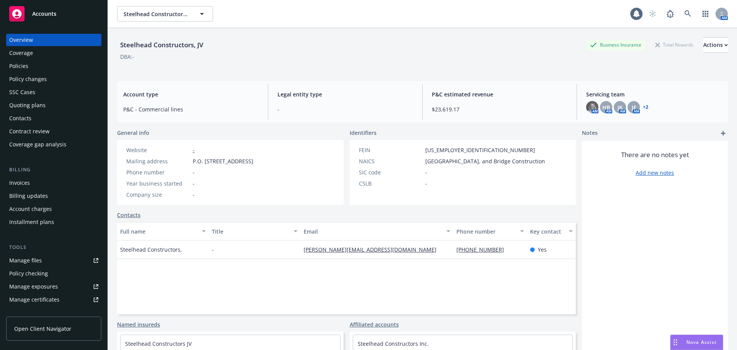
click at [51, 65] on div "Policies" at bounding box center [53, 66] width 89 height 12
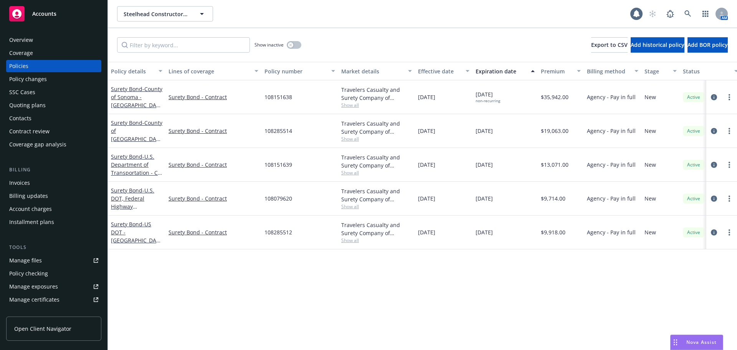
click at [51, 74] on div "Policy changes" at bounding box center [53, 79] width 89 height 12
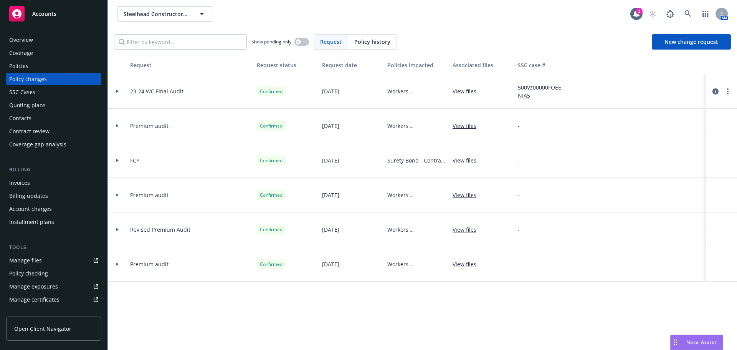
click at [117, 89] on div at bounding box center [117, 91] width 19 height 35
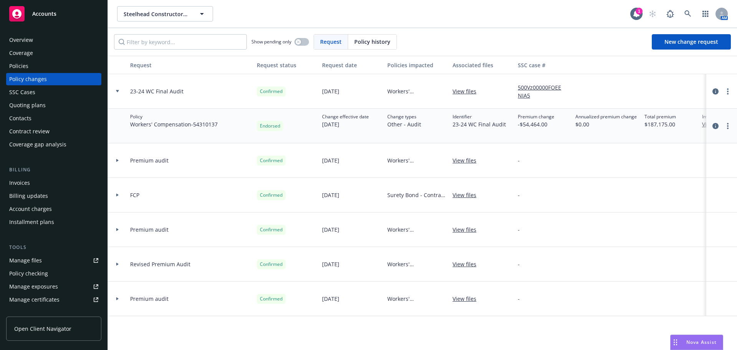
click at [459, 93] on link "View files" at bounding box center [468, 91] width 30 height 8
drag, startPoint x: 195, startPoint y: 125, endPoint x: 219, endPoint y: 129, distance: 24.1
click at [219, 129] on div "Policy Workers' Compensation - 54310137" at bounding box center [190, 126] width 127 height 35
copy span "54310137"
click at [51, 66] on div "Policies" at bounding box center [53, 66] width 89 height 12
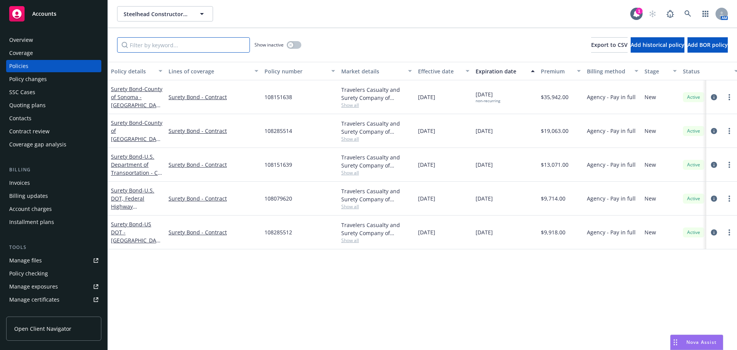
click at [135, 46] on input "Filter by keyword..." at bounding box center [183, 44] width 133 height 15
paste input "54310137"
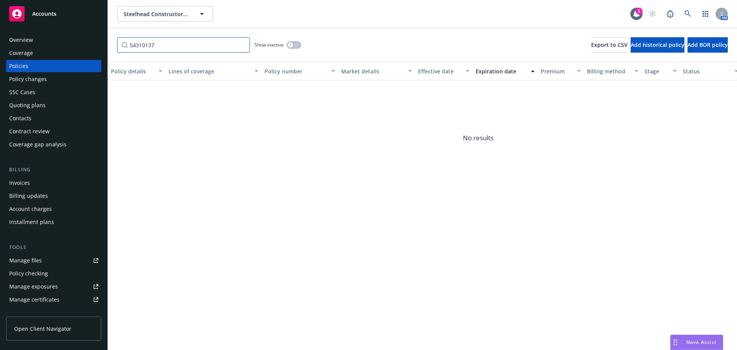
type input "54310137"
click at [295, 46] on button "button" at bounding box center [294, 45] width 15 height 8
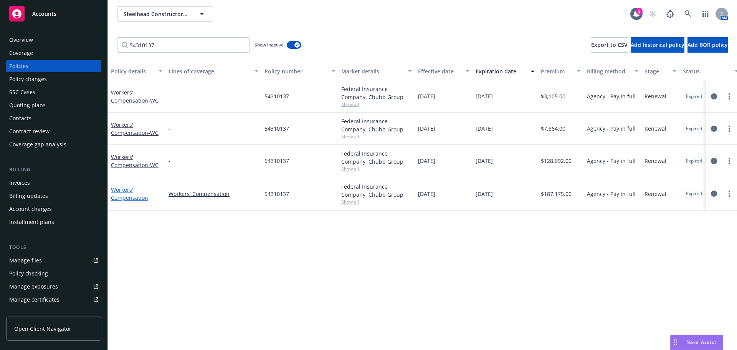
click at [143, 198] on link "Workers' Compensation" at bounding box center [129, 193] width 37 height 15
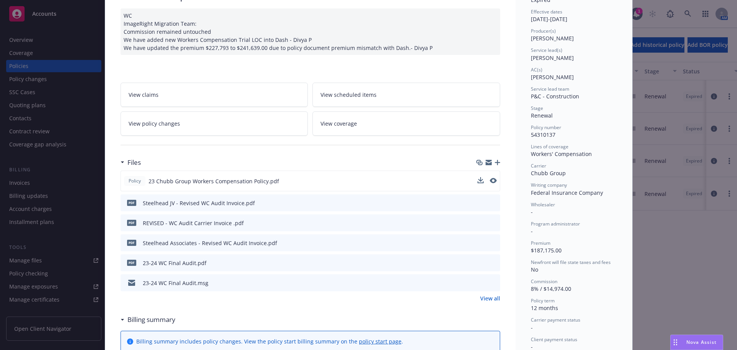
scroll to position [77, 0]
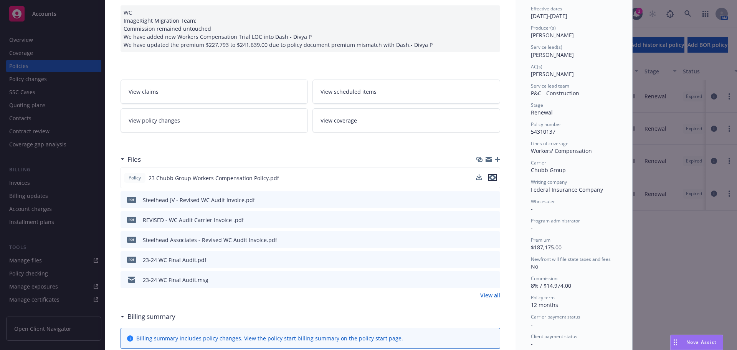
click at [489, 177] on icon "preview file" at bounding box center [492, 177] width 7 height 5
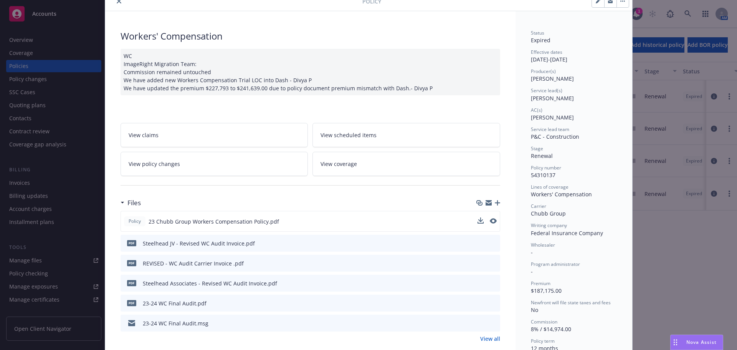
scroll to position [0, 0]
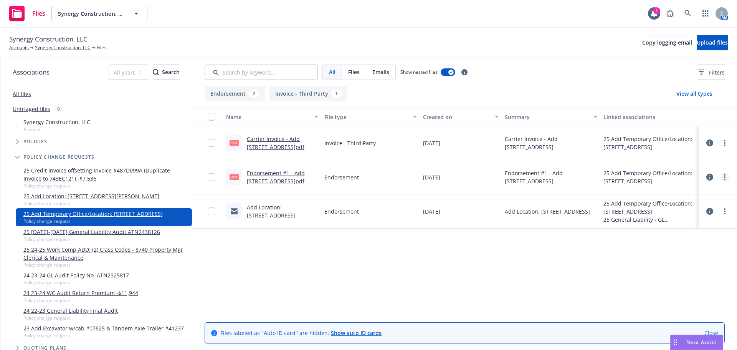
click at [724, 175] on icon "more" at bounding box center [725, 177] width 2 height 6
click at [701, 239] on link "Update associations" at bounding box center [691, 238] width 76 height 15
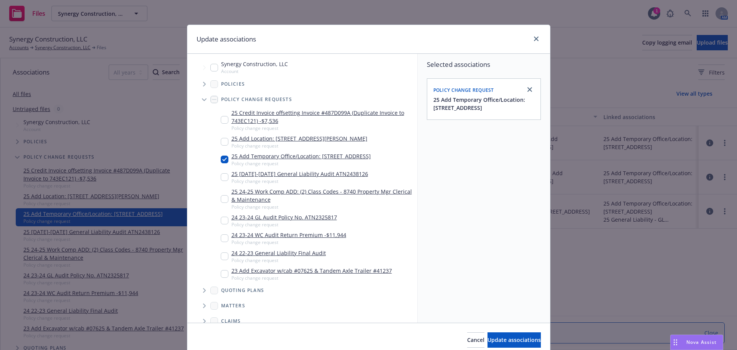
click at [203, 83] on icon "Tree Example" at bounding box center [204, 84] width 3 height 5
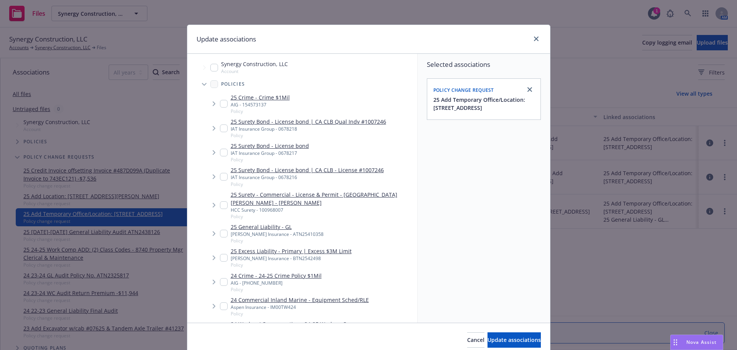
scroll to position [38, 0]
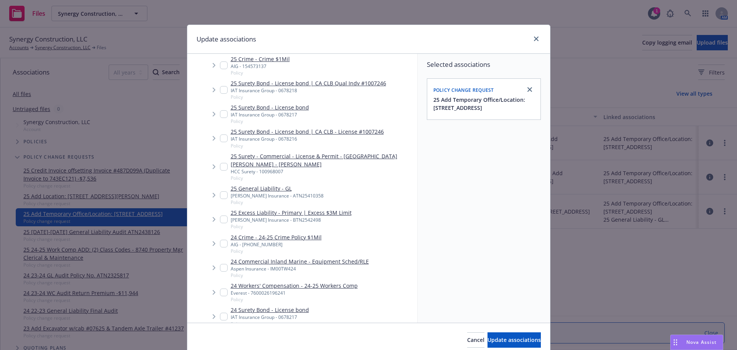
click at [220, 196] on input "Tree Example" at bounding box center [224, 195] width 8 height 8
checkbox input "true"
click at [487, 335] on button "Update associations" at bounding box center [513, 339] width 53 height 15
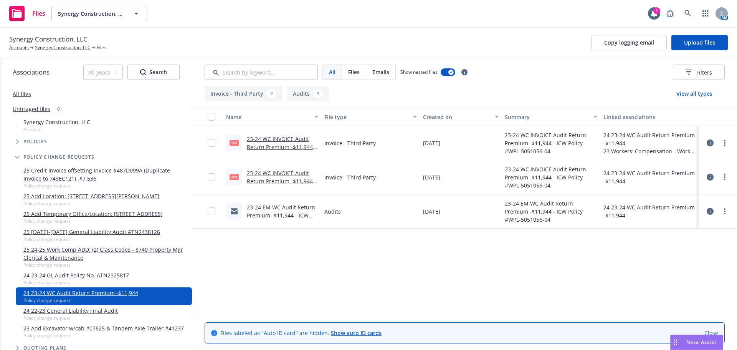
click at [261, 147] on link "23-24 WC INVOICE Audit Return Premium -$11,944 - ICW Policy #WPL-5051056-04.pdf" at bounding box center [281, 150] width 69 height 31
click at [302, 181] on link "23-24 WC INVOICE Audit Return Premium -$11,944 - ICW Policy #WPL-5051056-04.pdf" at bounding box center [281, 184] width 69 height 31
